Goal: Information Seeking & Learning: Learn about a topic

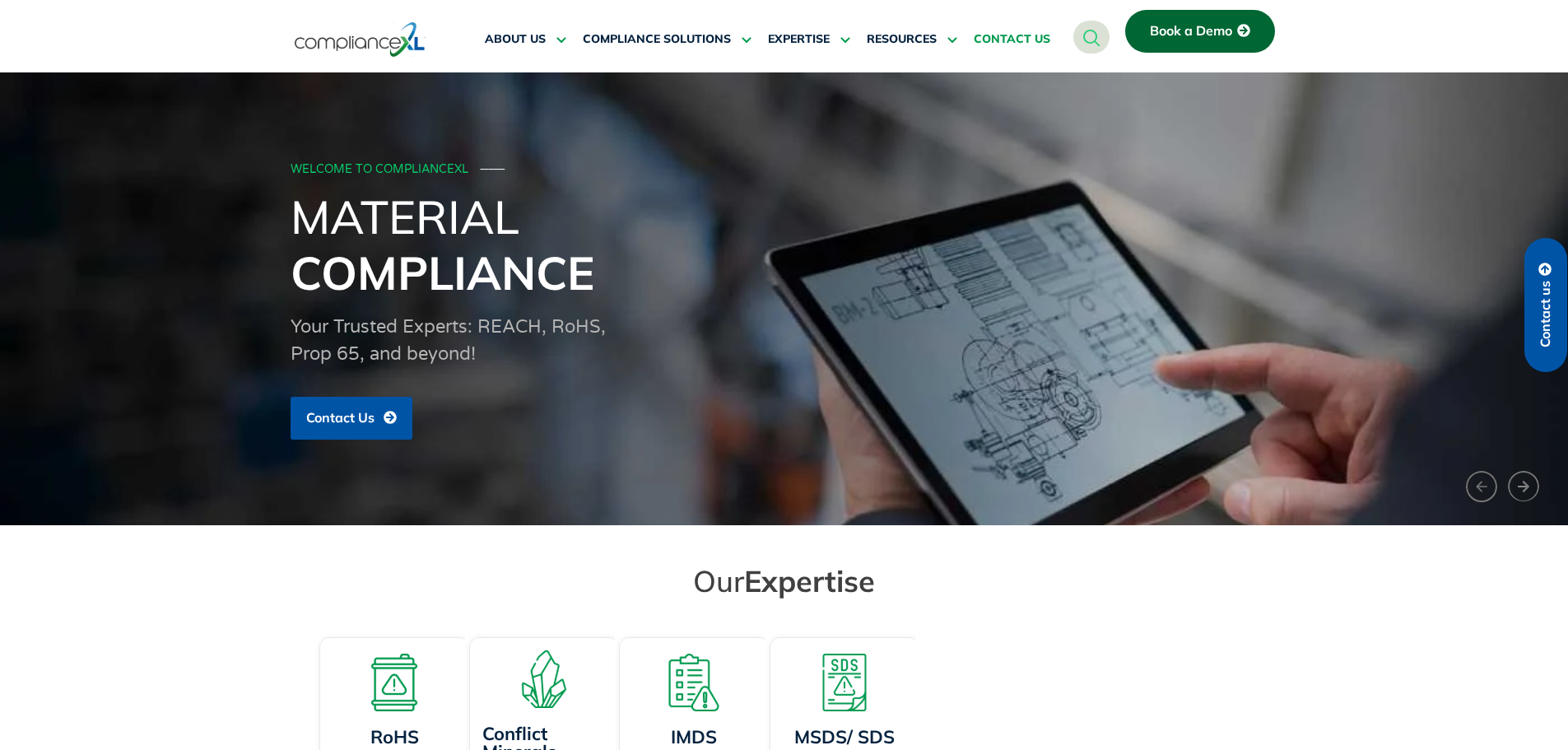
drag, startPoint x: 0, startPoint y: 0, endPoint x: 1005, endPoint y: 45, distance: 1006.0
click at [1005, 45] on span "CONTACT US" at bounding box center [1011, 40] width 77 height 15
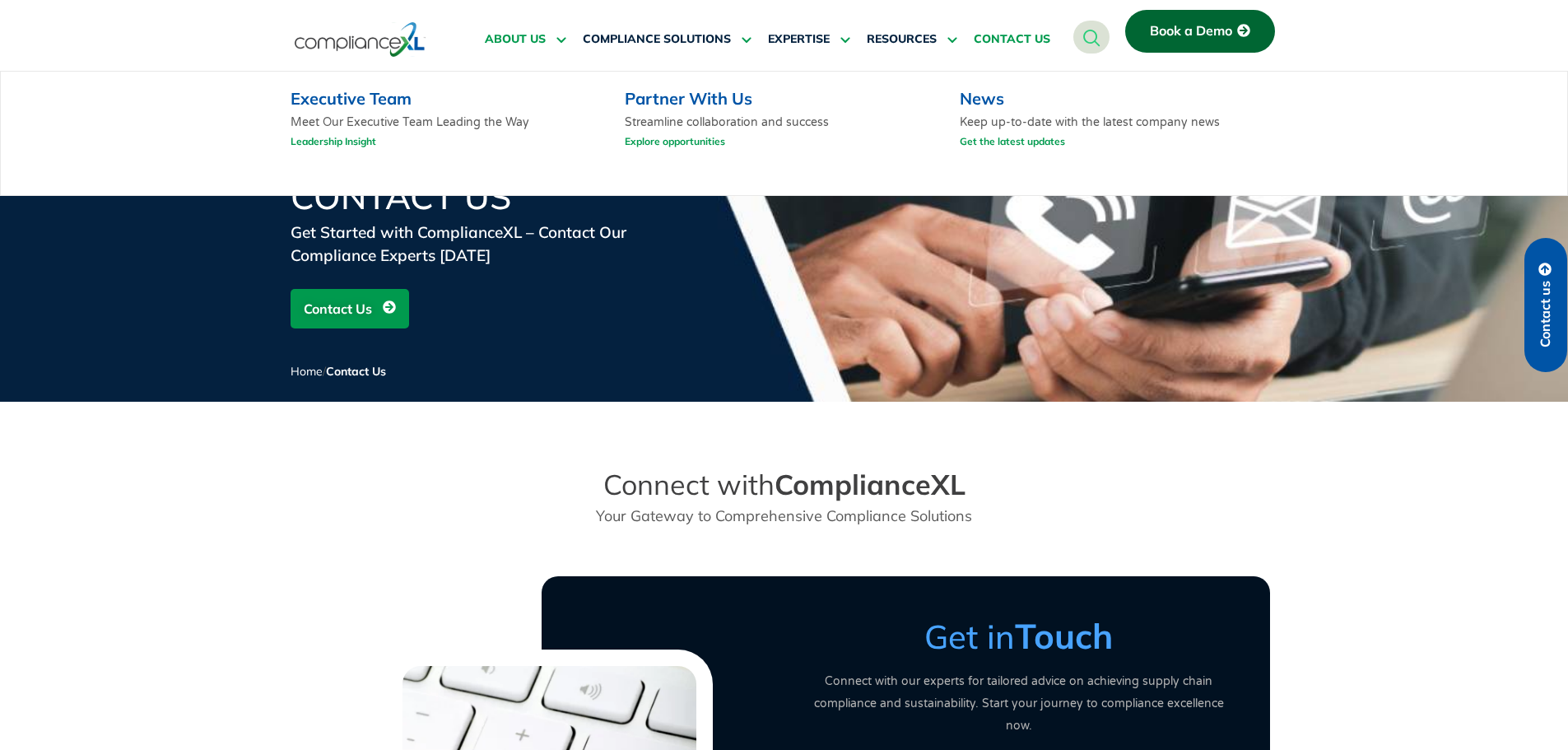
click at [505, 35] on span "ABOUT US" at bounding box center [515, 40] width 61 height 15
click at [386, 94] on link "Executive Team" at bounding box center [351, 98] width 121 height 20
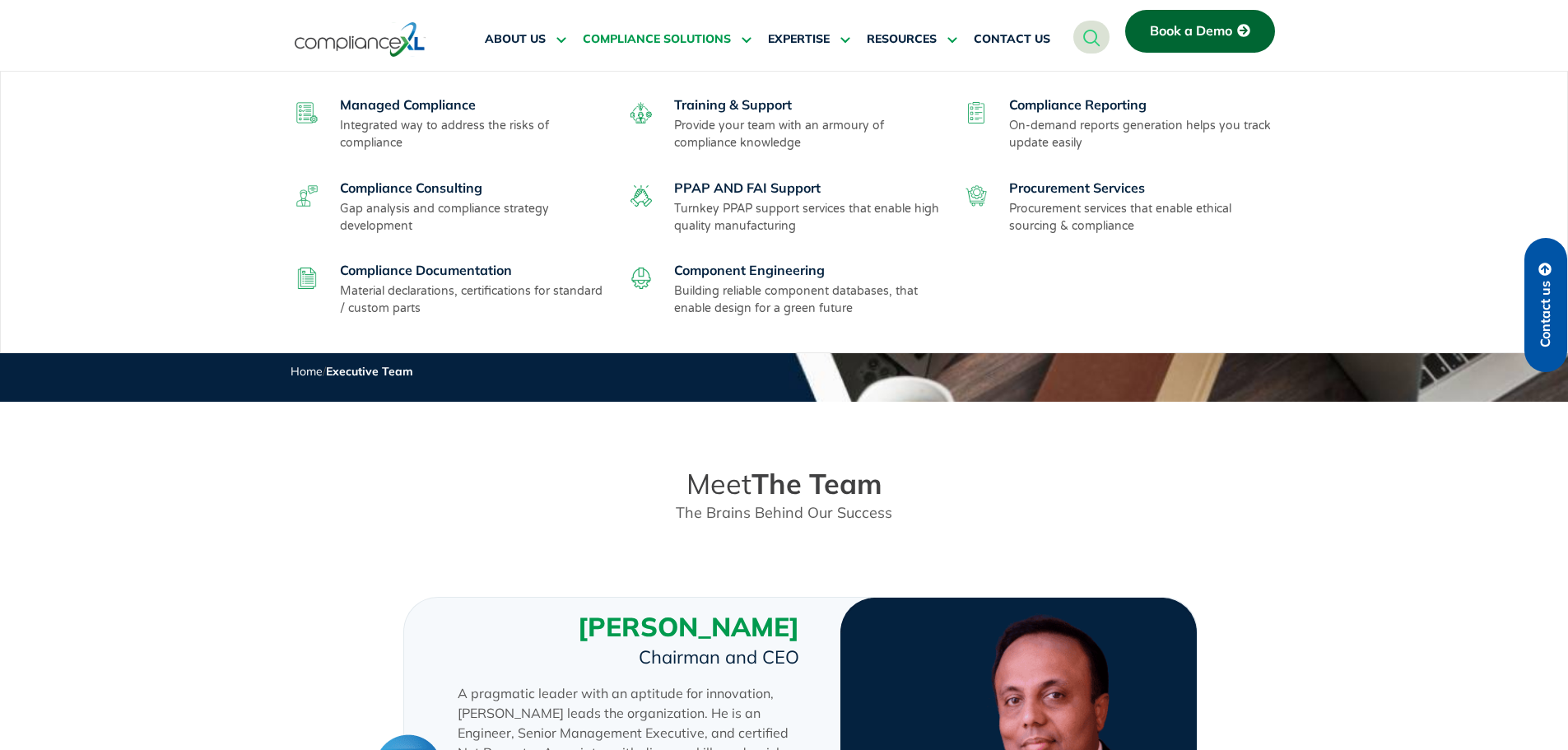
click at [650, 35] on span "COMPLIANCE SOLUTIONS" at bounding box center [657, 40] width 148 height 15
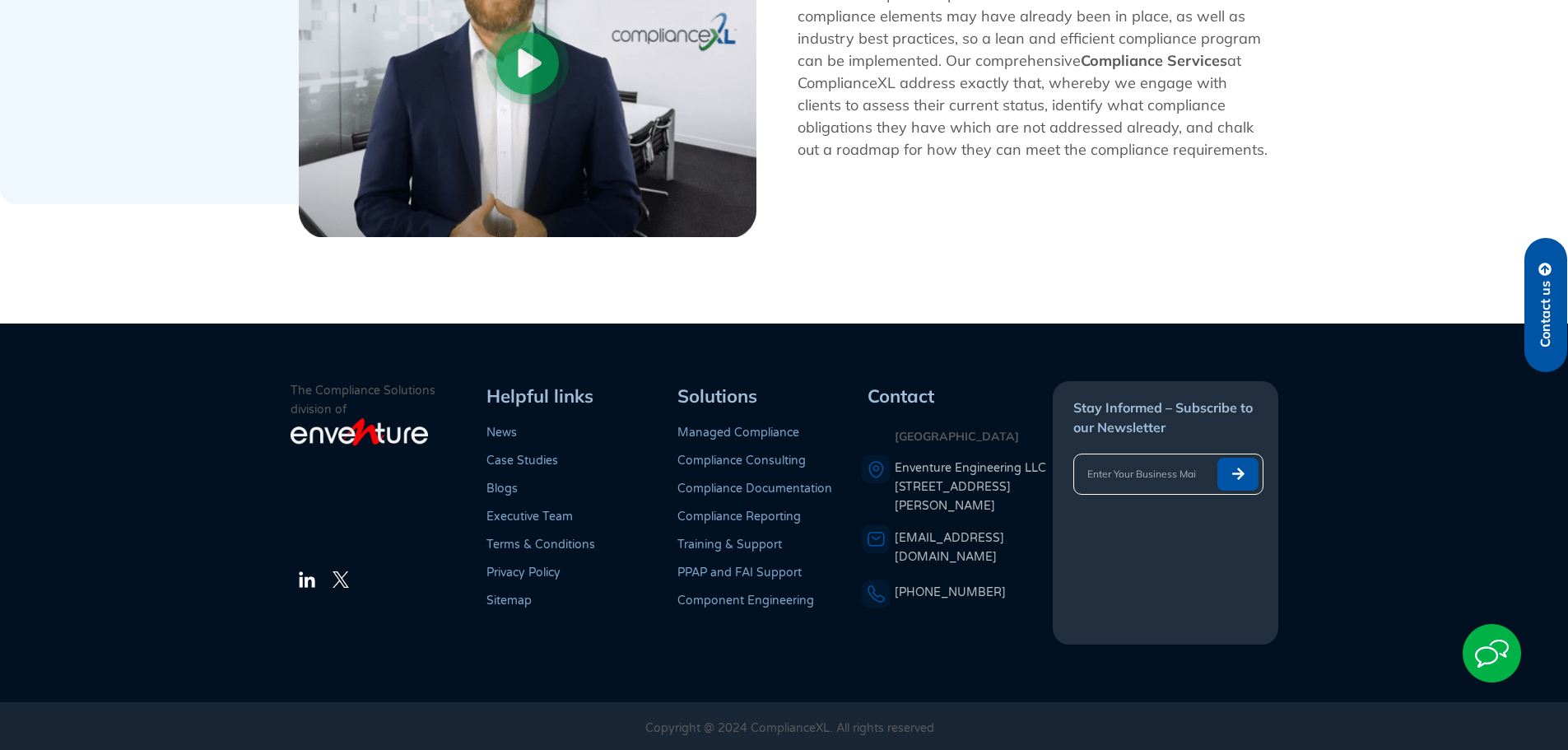
scroll to position [1555, 0]
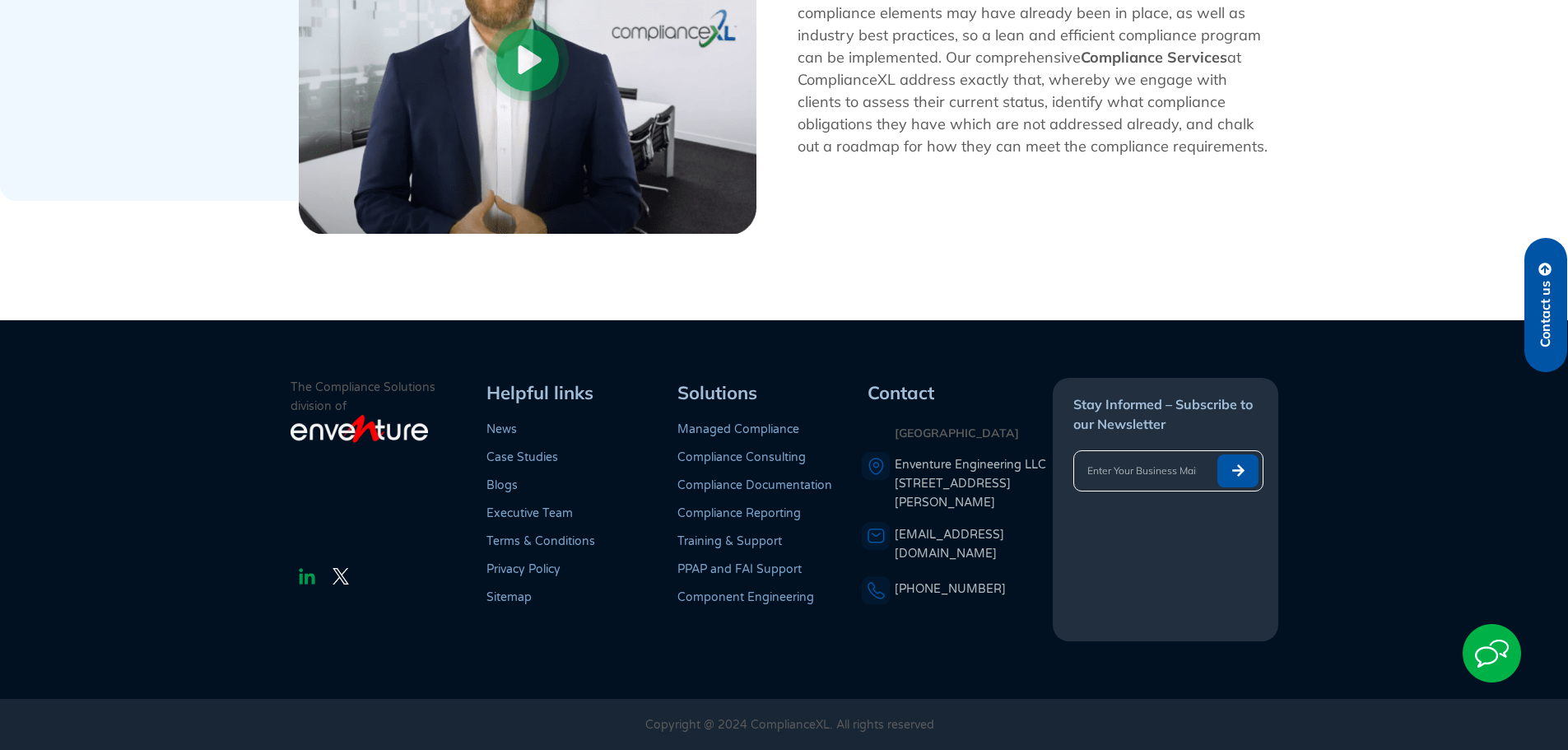
click at [306, 575] on img at bounding box center [306, 576] width 19 height 19
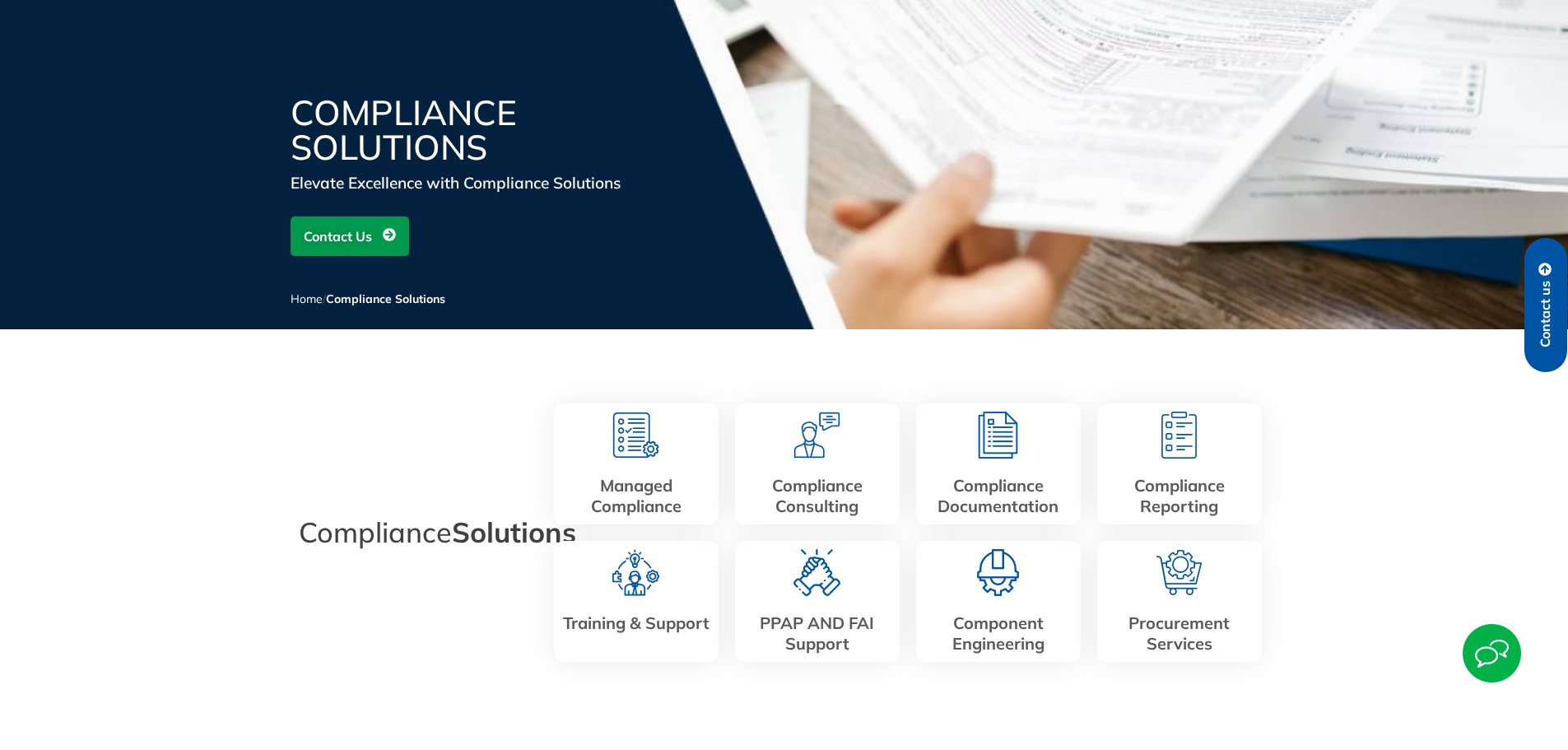
scroll to position [0, 0]
